Goal: Navigation & Orientation: Find specific page/section

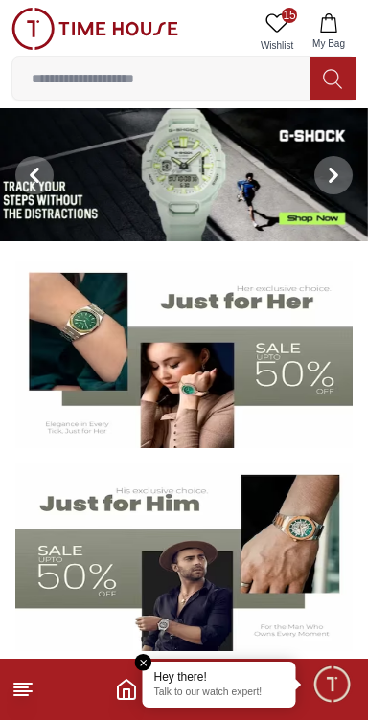
click at [34, 691] on icon at bounding box center [22, 689] width 23 height 23
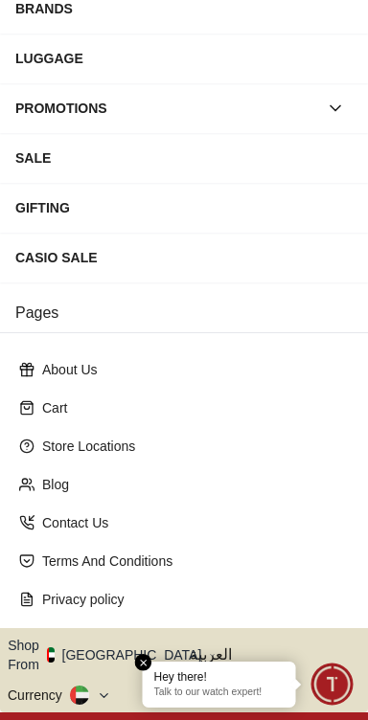
scroll to position [306, 0]
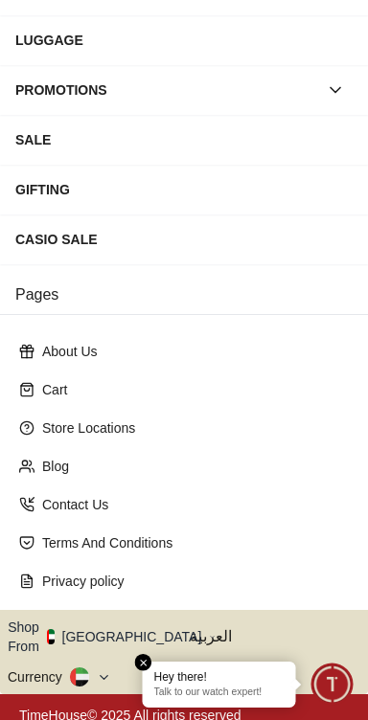
click at [209, 630] on icon "button" at bounding box center [212, 637] width 7 height 14
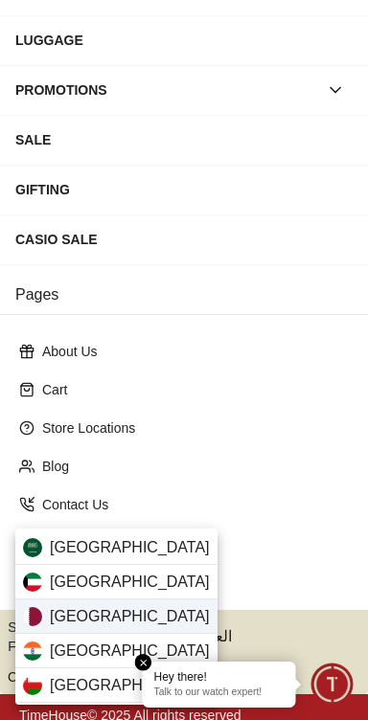
click at [145, 615] on div "[GEOGRAPHIC_DATA]" at bounding box center [116, 616] width 202 height 34
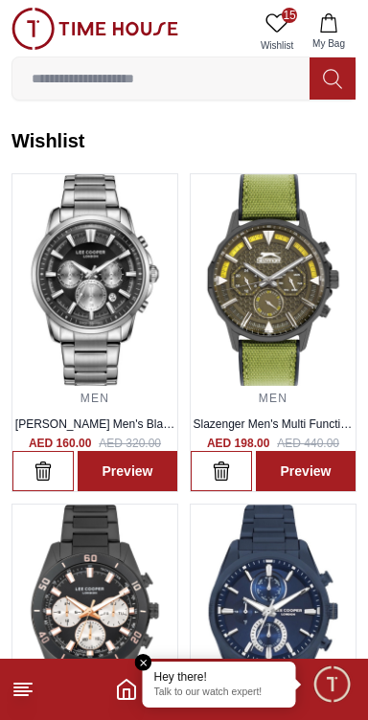
click at [46, 677] on footer at bounding box center [184, 689] width 368 height 61
click at [34, 693] on icon at bounding box center [22, 689] width 23 height 23
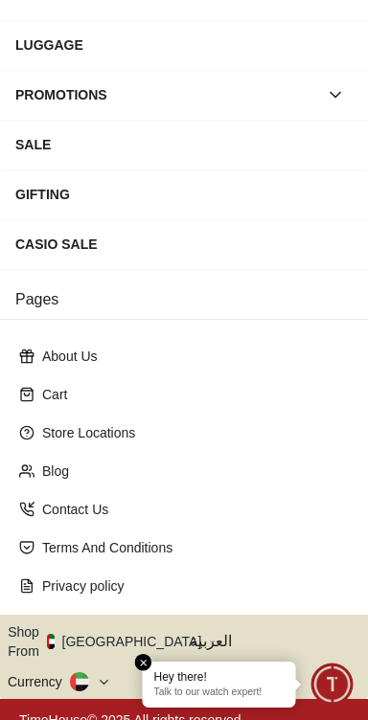
scroll to position [306, 0]
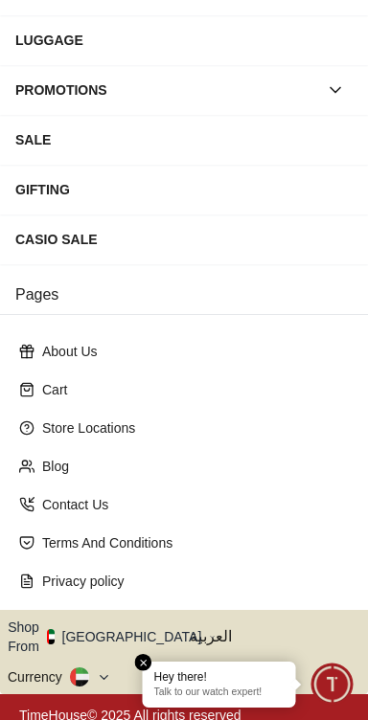
click at [209, 630] on icon "button" at bounding box center [212, 637] width 7 height 14
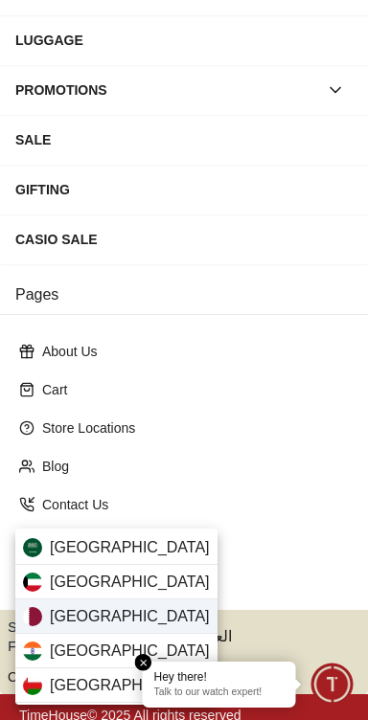
click at [136, 618] on div "[GEOGRAPHIC_DATA]" at bounding box center [116, 616] width 202 height 34
